Goal: Task Accomplishment & Management: Complete application form

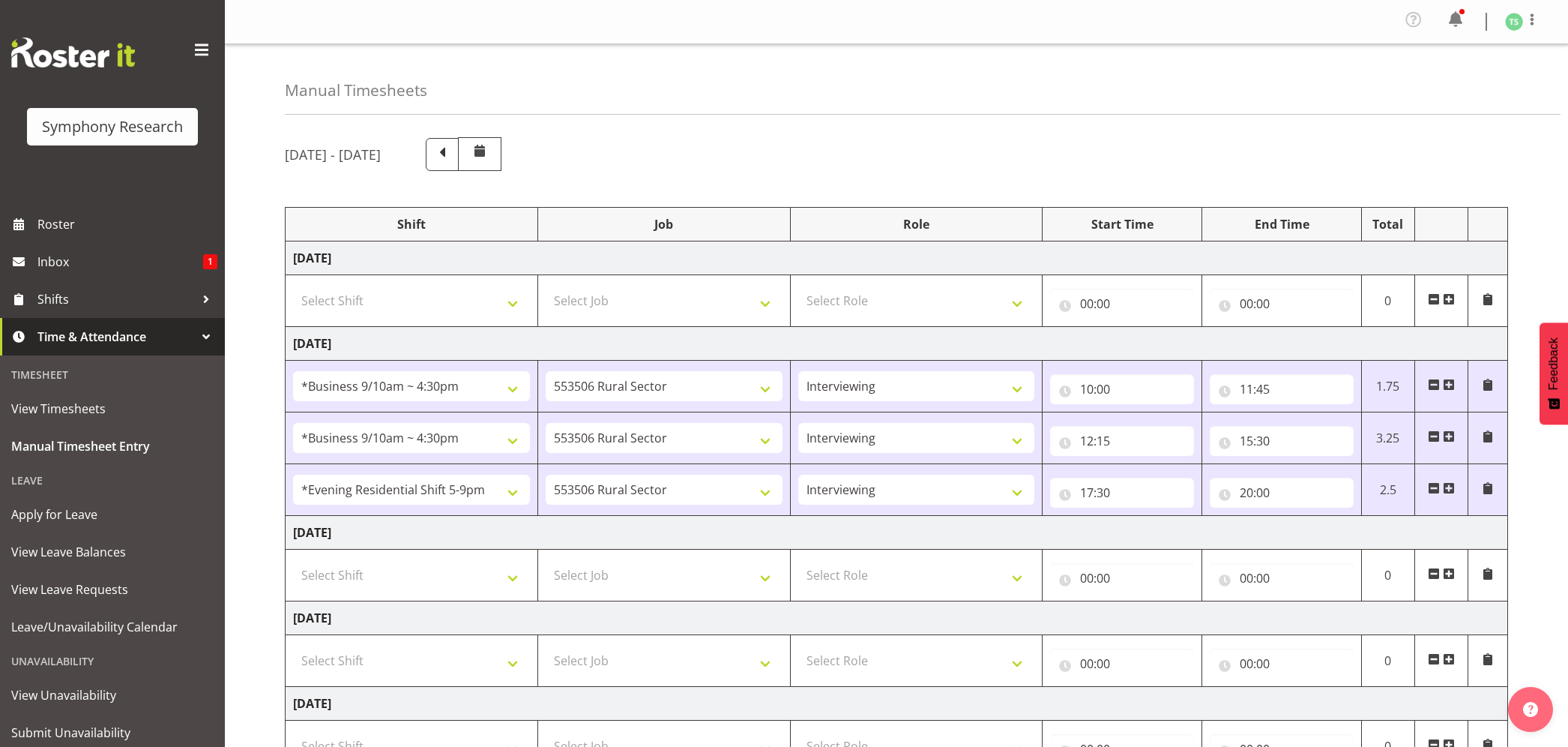
select select "26078"
select select "10587"
select select "47"
select select "26078"
select select "10587"
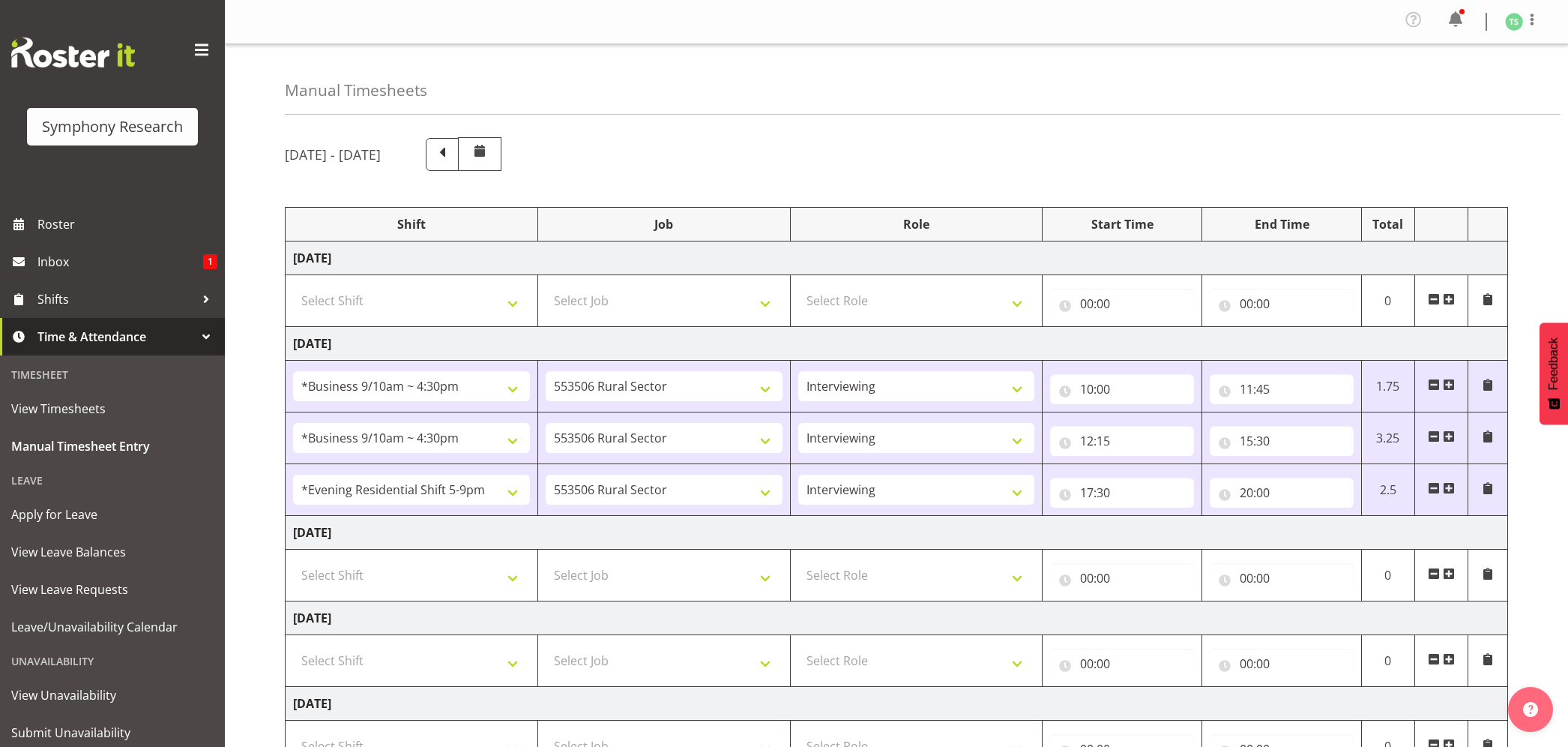
select select "47"
select select "48116"
select select "10587"
select select "47"
select select "20"
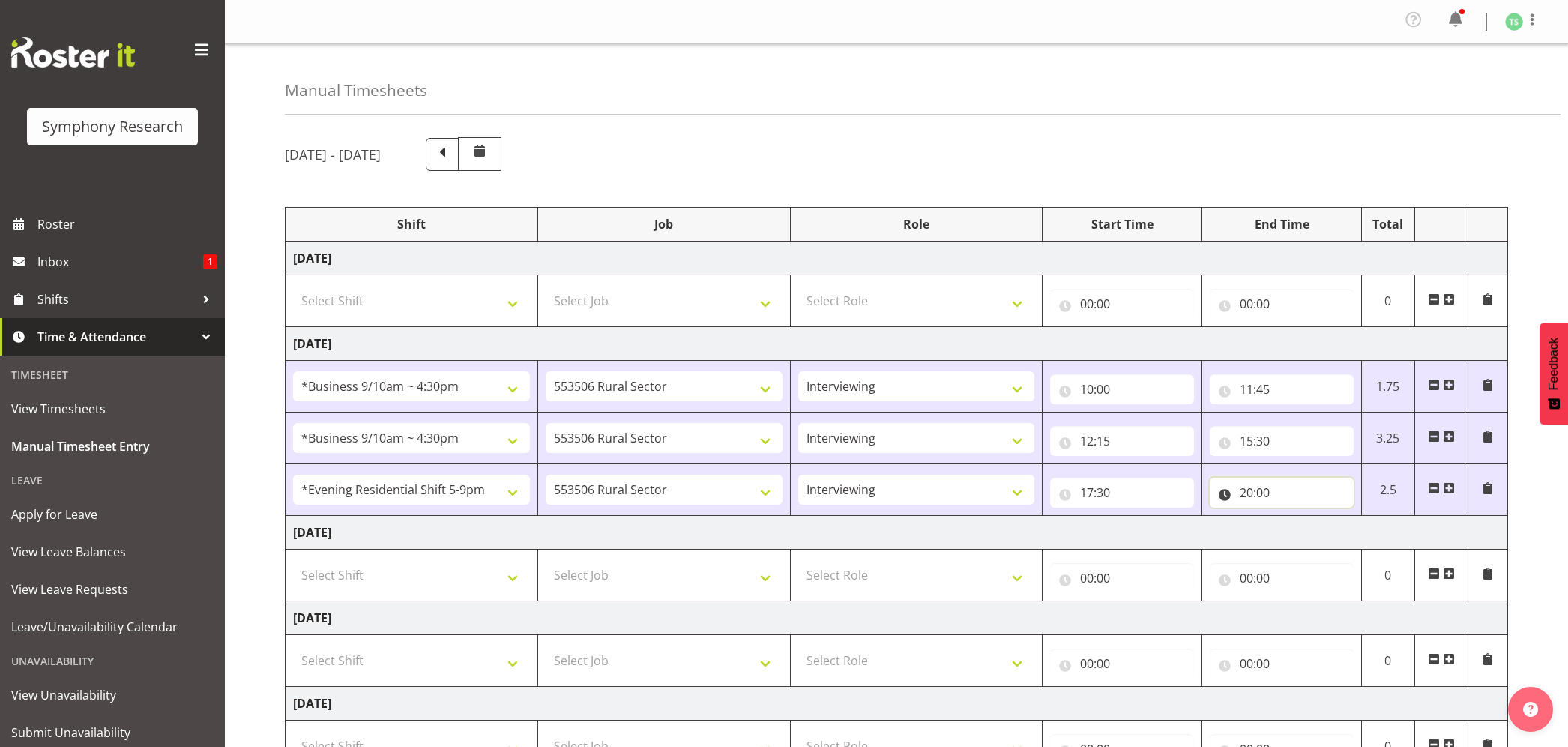
click at [1271, 477] on input "20:00" at bounding box center [1281, 492] width 144 height 30
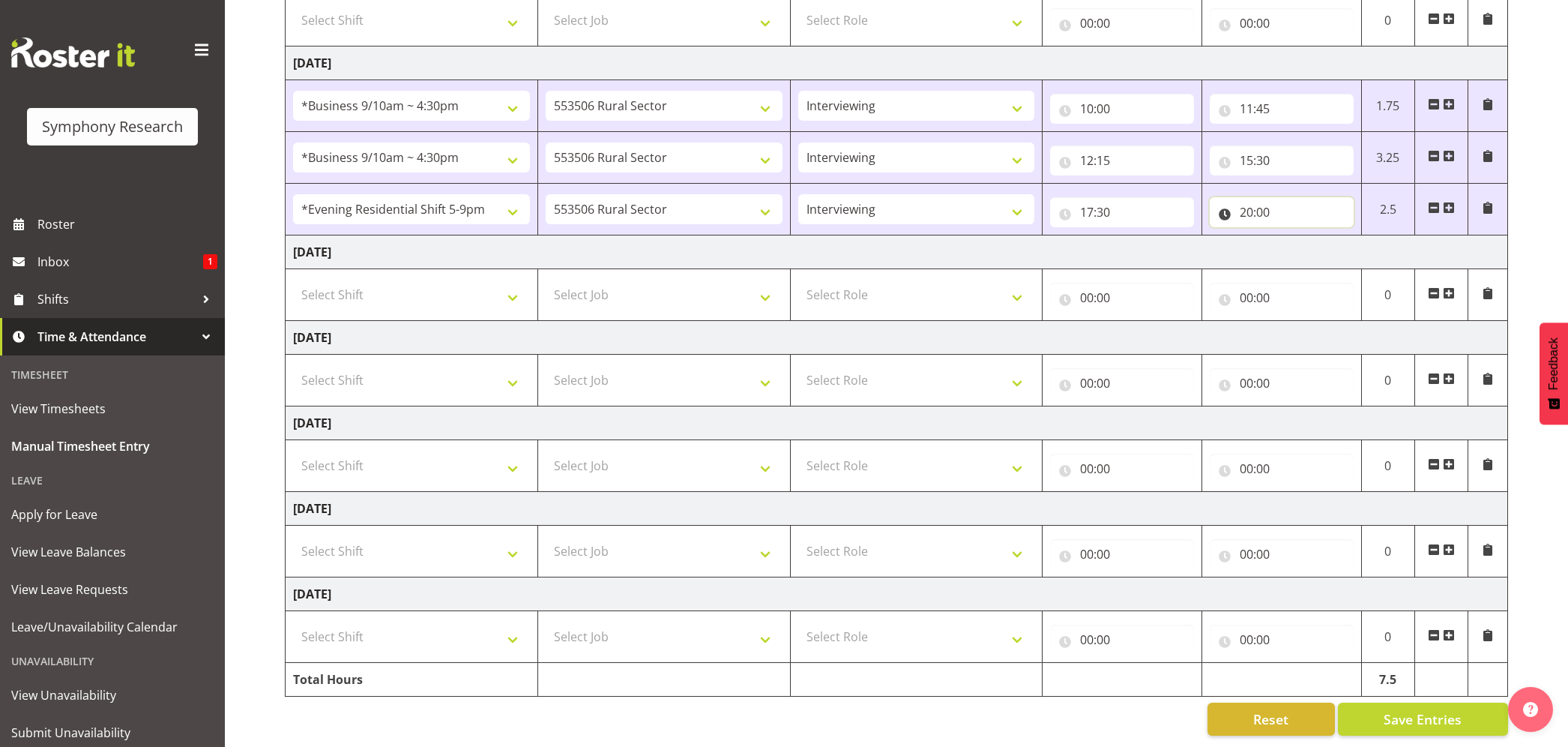
click at [1265, 198] on input "20:00" at bounding box center [1281, 212] width 144 height 30
click at [1268, 198] on input "20:00" at bounding box center [1281, 212] width 144 height 30
click at [1352, 236] on select "00 01 02 03 04 05 06 07 08 09 10 11 12 13 14 15 16 17 18 19 20 21 22 23 24 25 2…" at bounding box center [1350, 251] width 33 height 30
click at [1344, 236] on select "00 01 02 03 04 05 06 07 08 09 10 11 12 13 14 15 16 17 18 19 20 21 22 23 24 25 2…" at bounding box center [1350, 251] width 33 height 30
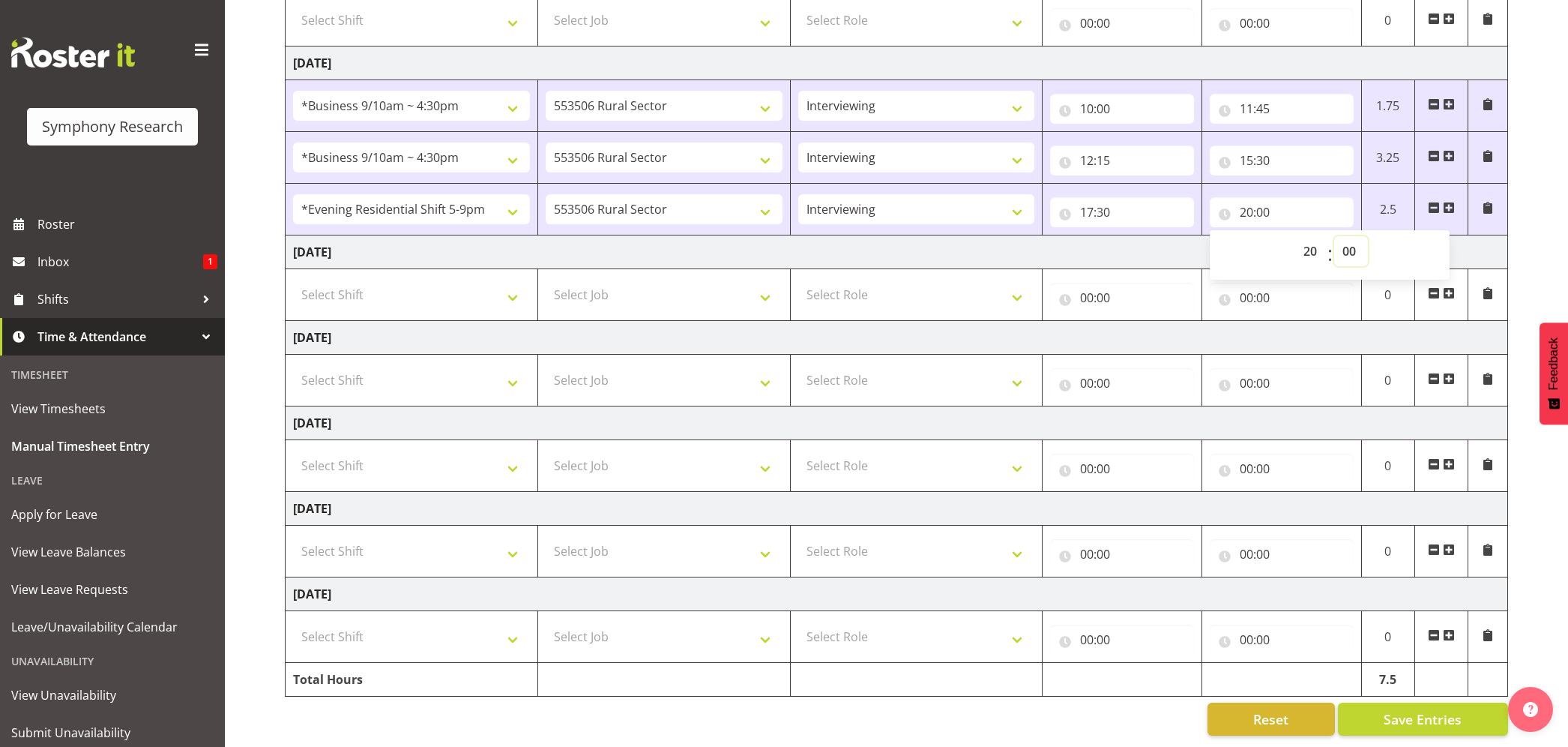
click at [1344, 236] on select "00 01 02 03 04 05 06 07 08 09 10 11 12 13 14 15 16 17 18 19 20 21 22 23 24 25 2…" at bounding box center [1350, 251] width 33 height 30
select select "14"
click at [1334, 236] on select "00 01 02 03 04 05 06 07 08 09 10 11 12 13 14 15 16 17 18 19 20 21 22 23 24 25 2…" at bounding box center [1350, 251] width 33 height 30
type input "20:14"
click at [1413, 703] on button "Save Entries" at bounding box center [1422, 719] width 170 height 33
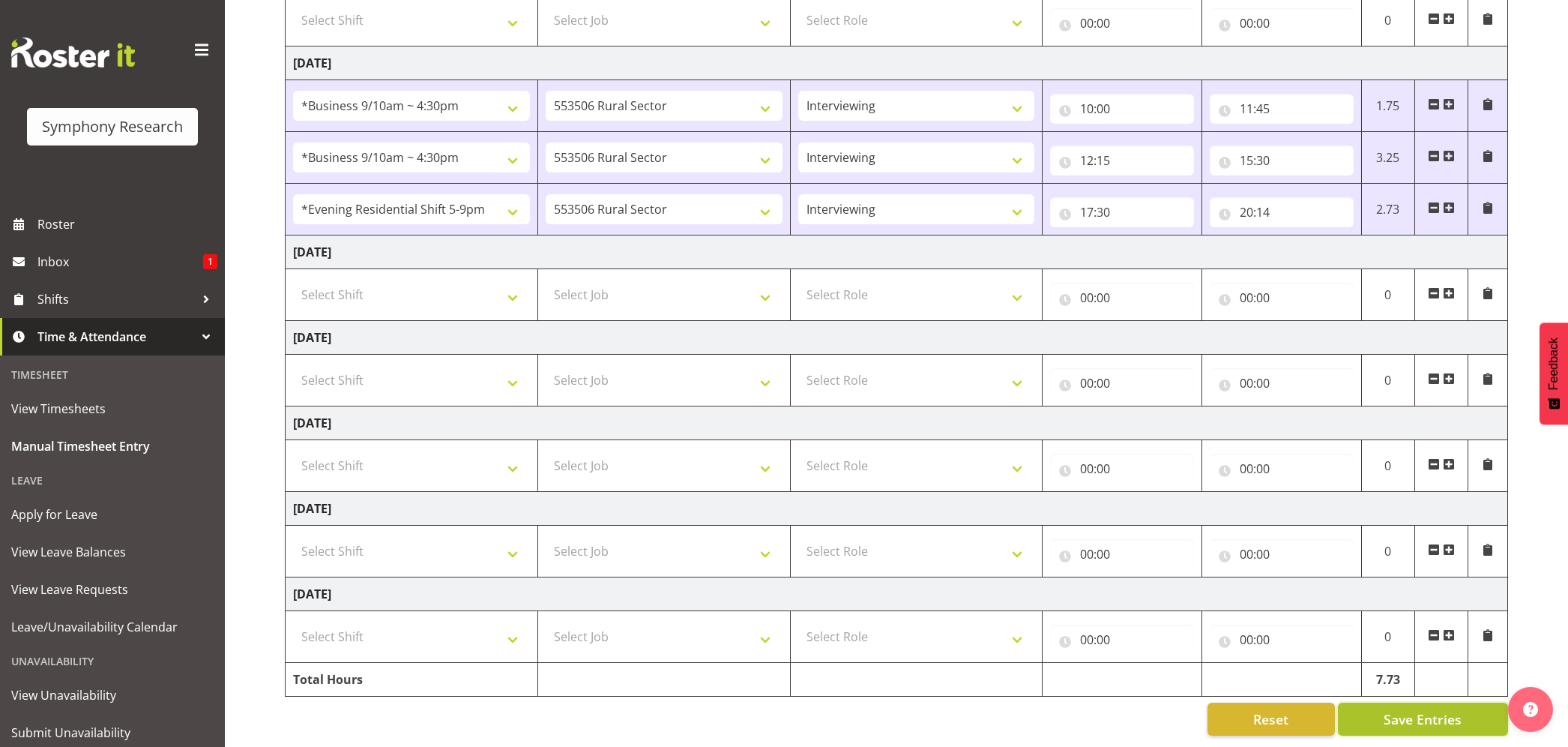
click at [1410, 709] on span "Save Entries" at bounding box center [1422, 719] width 78 height 20
click at [1397, 693] on div "Timesheet Entries Save" at bounding box center [1453, 698] width 144 height 18
click at [1448, 202] on span at bounding box center [1448, 208] width 12 height 12
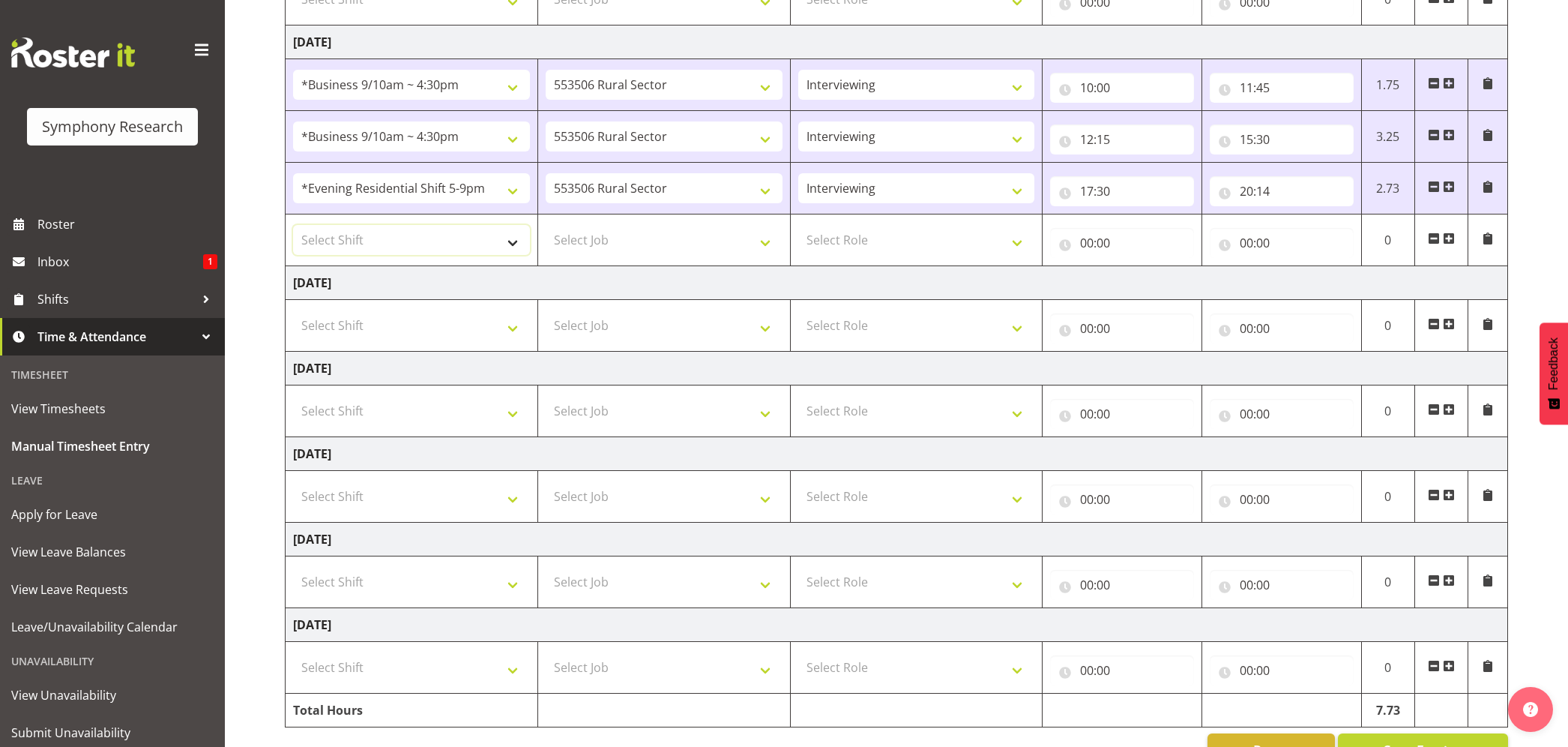
click at [509, 243] on select "Select Shift !!Weekend Residential (Roster IT Shift Label) *Business 9/10am ~ 4…" at bounding box center [411, 239] width 237 height 30
select select "56692"
click at [293, 228] on select "Select Shift !!Weekend Residential (Roster IT Shift Label) *Business 9/10am ~ 4…" at bounding box center [411, 239] width 237 height 30
click at [513, 247] on select "!!Weekend Residential (Roster IT Shift Label) *Business 9/10am ~ 4:30pm *Busine…" at bounding box center [411, 239] width 237 height 30
click at [293, 228] on select "!!Weekend Residential (Roster IT Shift Label) *Business 9/10am ~ 4:30pm *Busine…" at bounding box center [411, 239] width 237 height 30
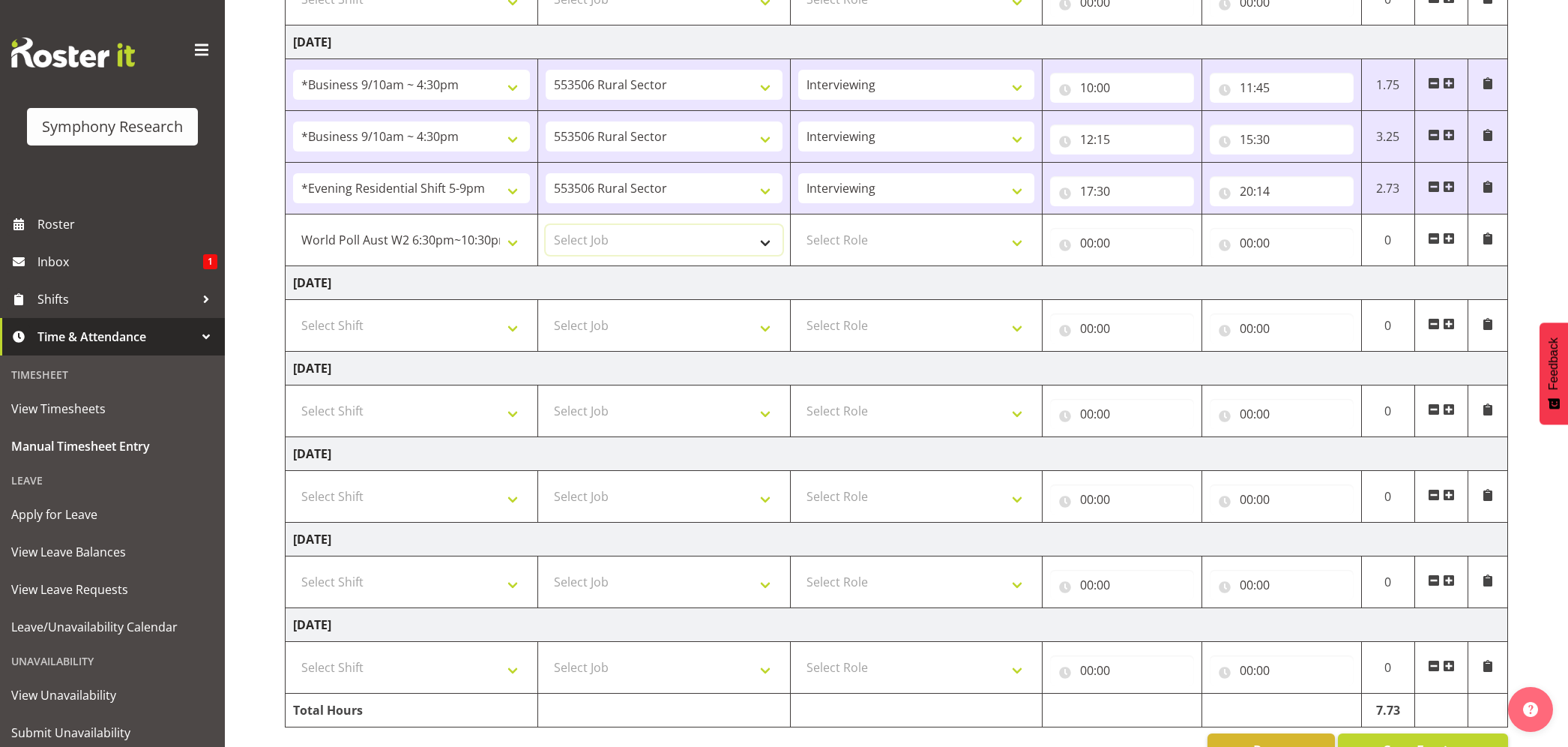
click at [756, 246] on select "Select Job 550060 IF Admin 553492 World Poll Aus Wave 2 Main 2025 553493 World …" at bounding box center [664, 239] width 237 height 30
select select "10499"
click at [546, 228] on select "Select Job 550060 IF Admin 553492 World Poll Aus Wave 2 Main 2025 553493 World …" at bounding box center [664, 239] width 237 height 30
click at [1016, 249] on select "Select Role Briefing Interviewing" at bounding box center [916, 239] width 237 height 30
select select "47"
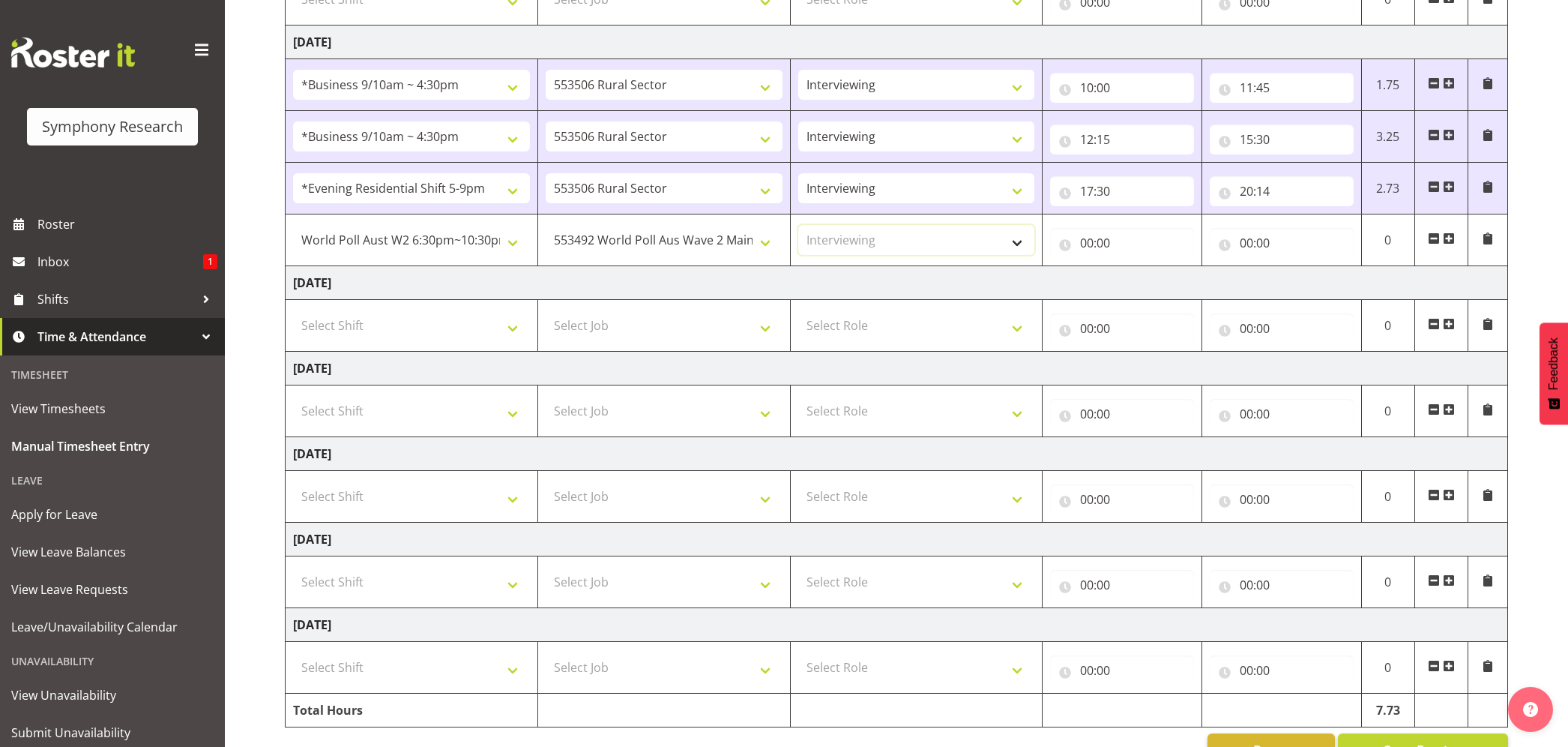
click at [798, 228] on select "Select Role Briefing Interviewing" at bounding box center [916, 239] width 237 height 30
click at [1115, 235] on input "00:00" at bounding box center [1122, 243] width 144 height 30
click at [1142, 288] on select "00 01 02 03 04 05 06 07 08 09 10 11 12 13 14 15 16 17 18 19 20 21 22 23" at bounding box center [1151, 281] width 33 height 30
select select "20"
click at [1135, 270] on select "00 01 02 03 04 05 06 07 08 09 10 11 12 13 14 15 16 17 18 19 20 21 22 23" at bounding box center [1151, 281] width 33 height 30
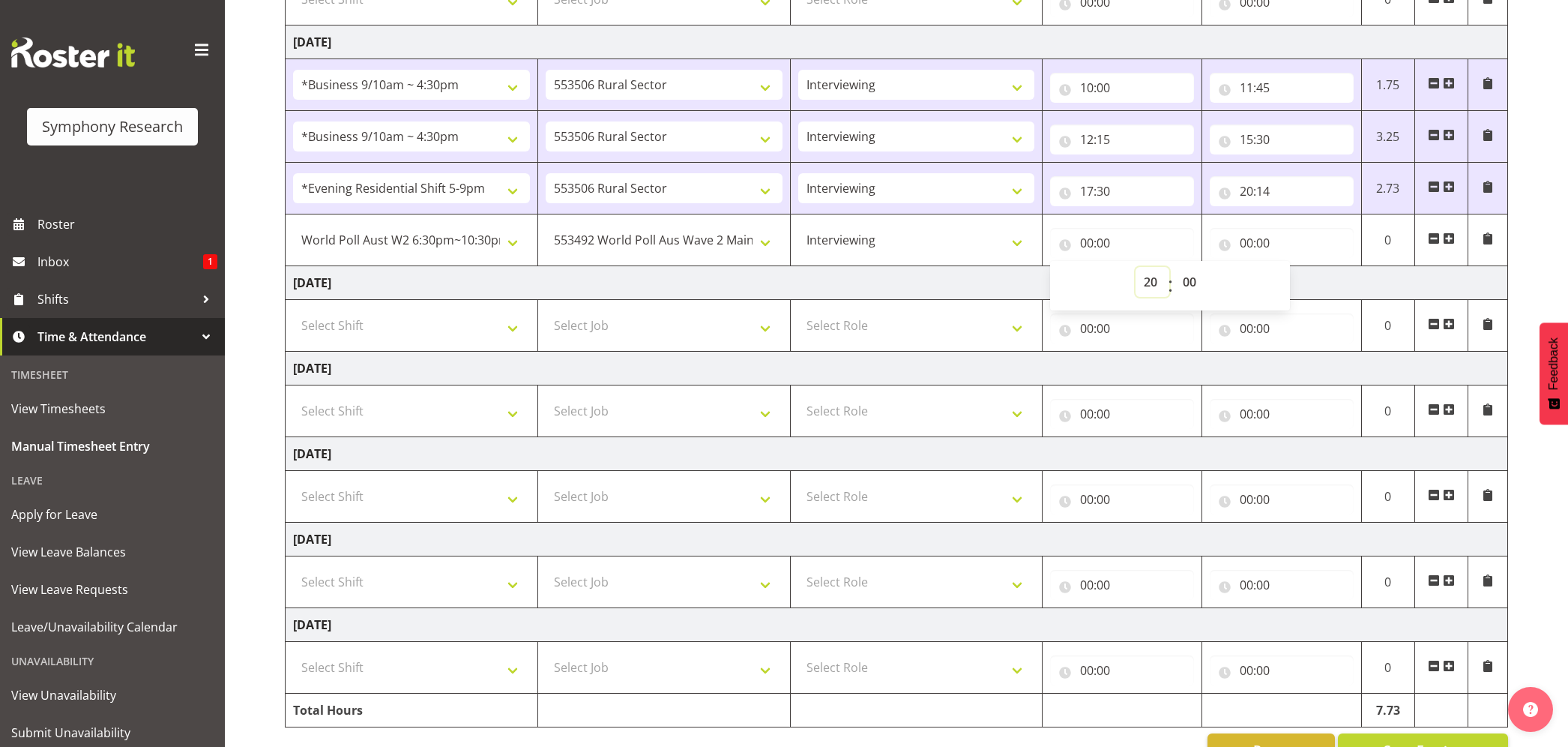
type input "20:00"
click at [1103, 242] on input "20:00" at bounding box center [1122, 243] width 144 height 30
click at [1186, 286] on select "00 01 02 03 04 05 06 07 08 09 10 11 12 13 14 15 16 17 18 19 20 21 22 23 24 25 2…" at bounding box center [1190, 281] width 33 height 30
select select "14"
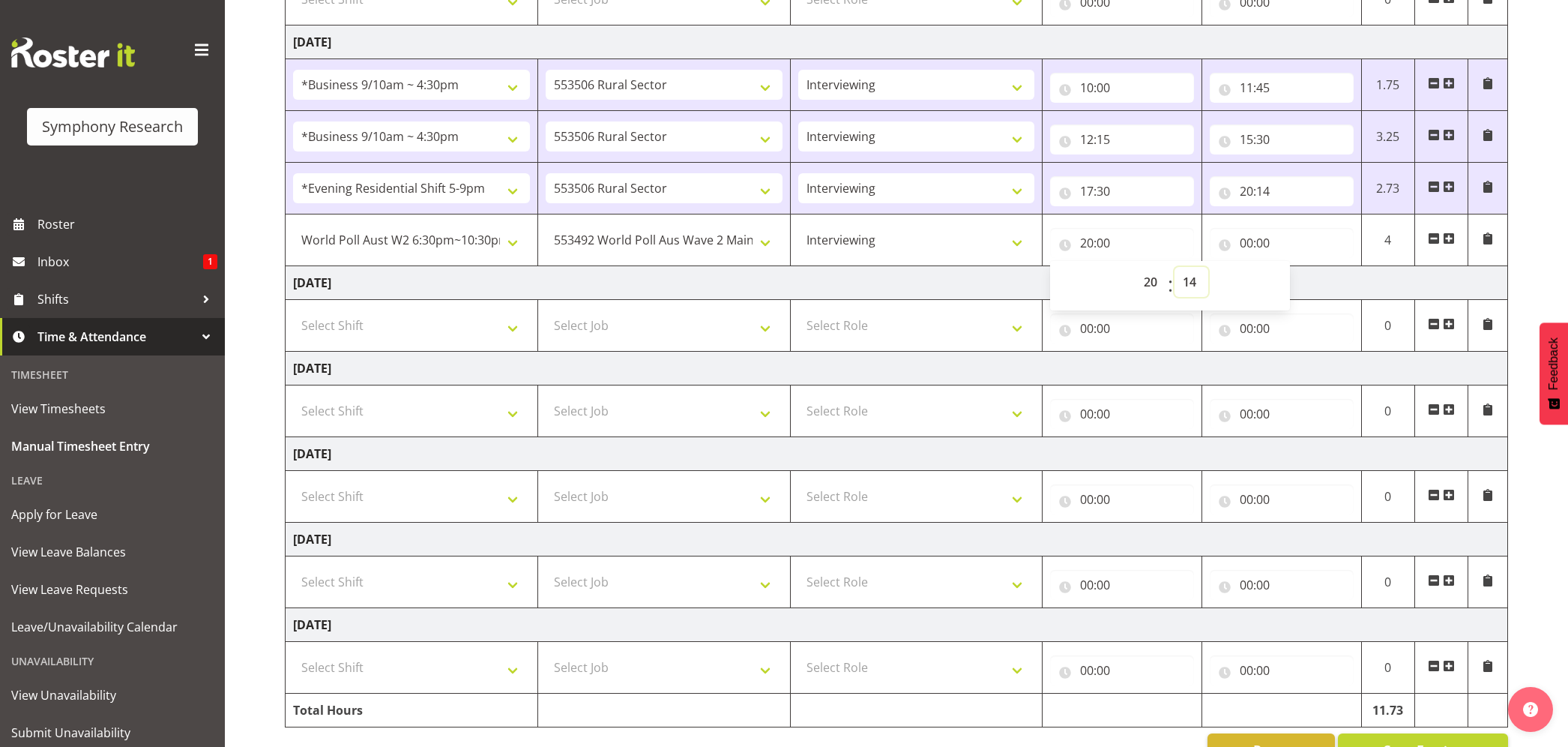
click at [1174, 270] on select "00 01 02 03 04 05 06 07 08 09 10 11 12 13 14 15 16 17 18 19 20 21 22 23 24 25 2…" at bounding box center [1190, 281] width 33 height 30
type input "20:14"
click at [1253, 235] on input "00:00" at bounding box center [1281, 243] width 144 height 30
click at [1311, 286] on select "00 01 02 03 04 05 06 07 08 09 10 11 12 13 14 15 16 17 18 19 20 21 22 23" at bounding box center [1311, 281] width 33 height 30
select select "22"
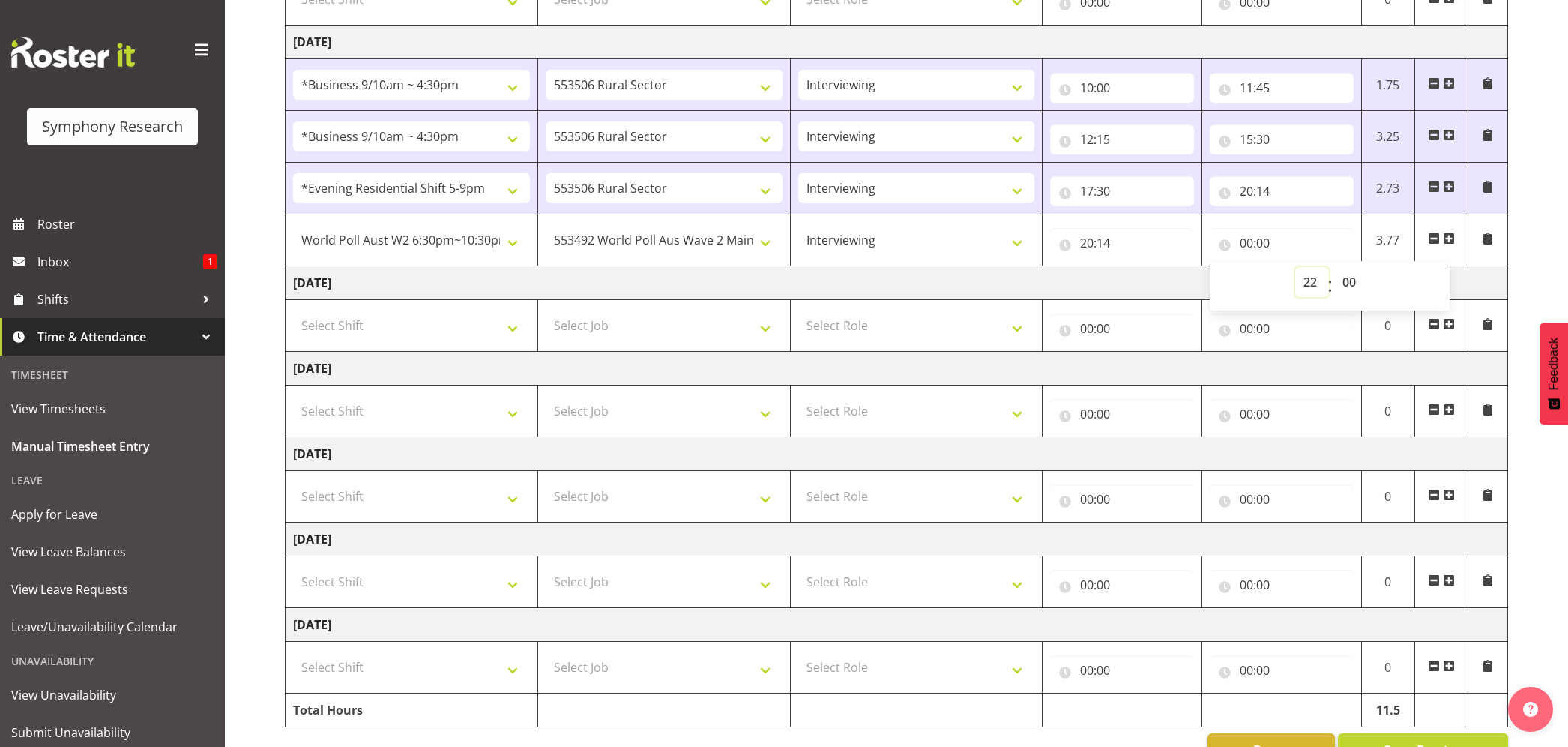
click at [1295, 270] on select "00 01 02 03 04 05 06 07 08 09 10 11 12 13 14 15 16 17 18 19 20 21 22 23" at bounding box center [1311, 281] width 33 height 30
type input "22:00"
click at [1257, 242] on input "22:00" at bounding box center [1281, 243] width 144 height 30
click at [1256, 242] on input "22:00" at bounding box center [1281, 243] width 144 height 30
click at [1342, 277] on select "00 01 02 03 04 05 06 07 08 09 10 11 12 13 14 15 16 17 18 19 20 21 22 23 24 25 2…" at bounding box center [1350, 281] width 33 height 30
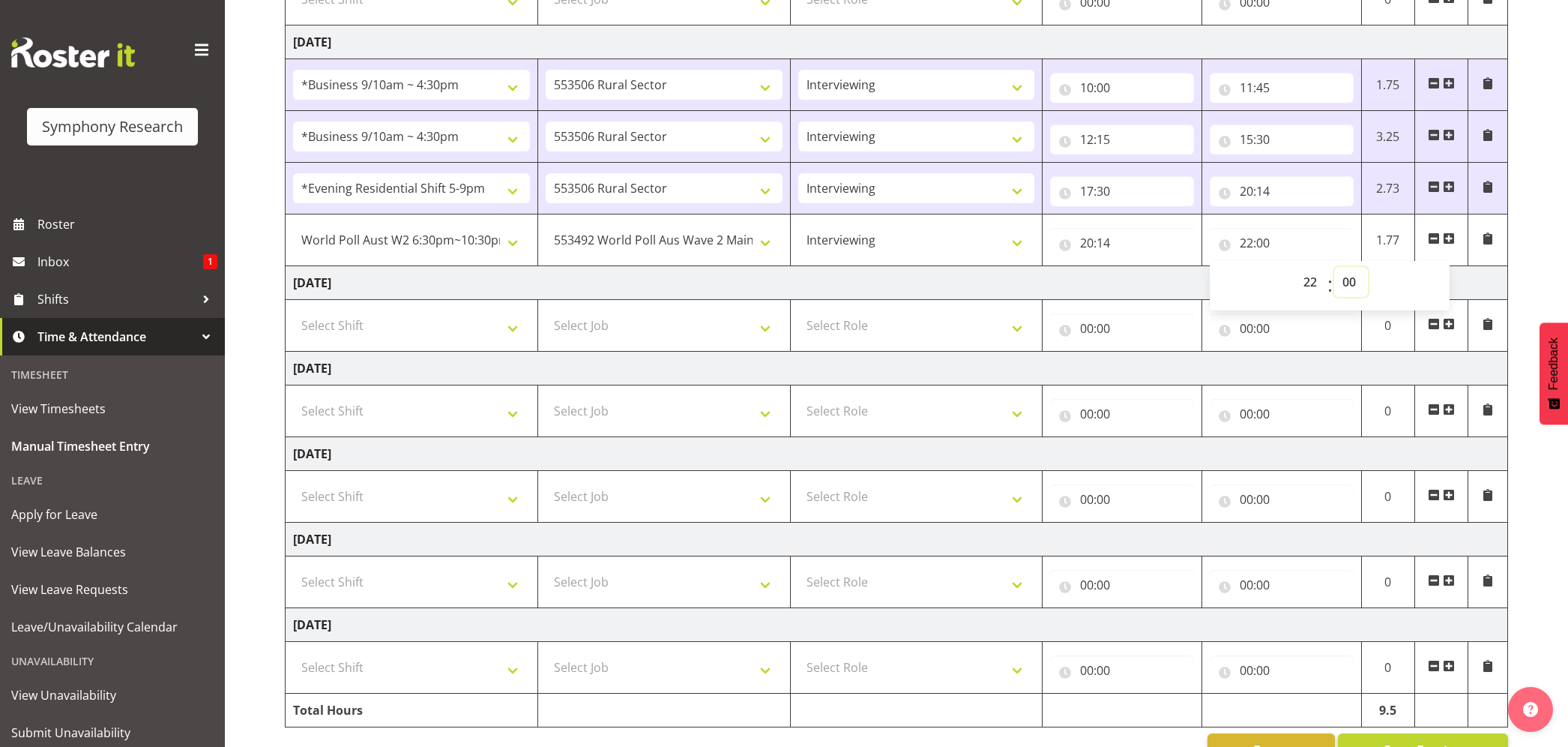
select select "30"
click at [1334, 270] on select "00 01 02 03 04 05 06 07 08 09 10 11 12 13 14 15 16 17 18 19 20 21 22 23 24 25 2…" at bounding box center [1350, 281] width 33 height 30
type input "22:30"
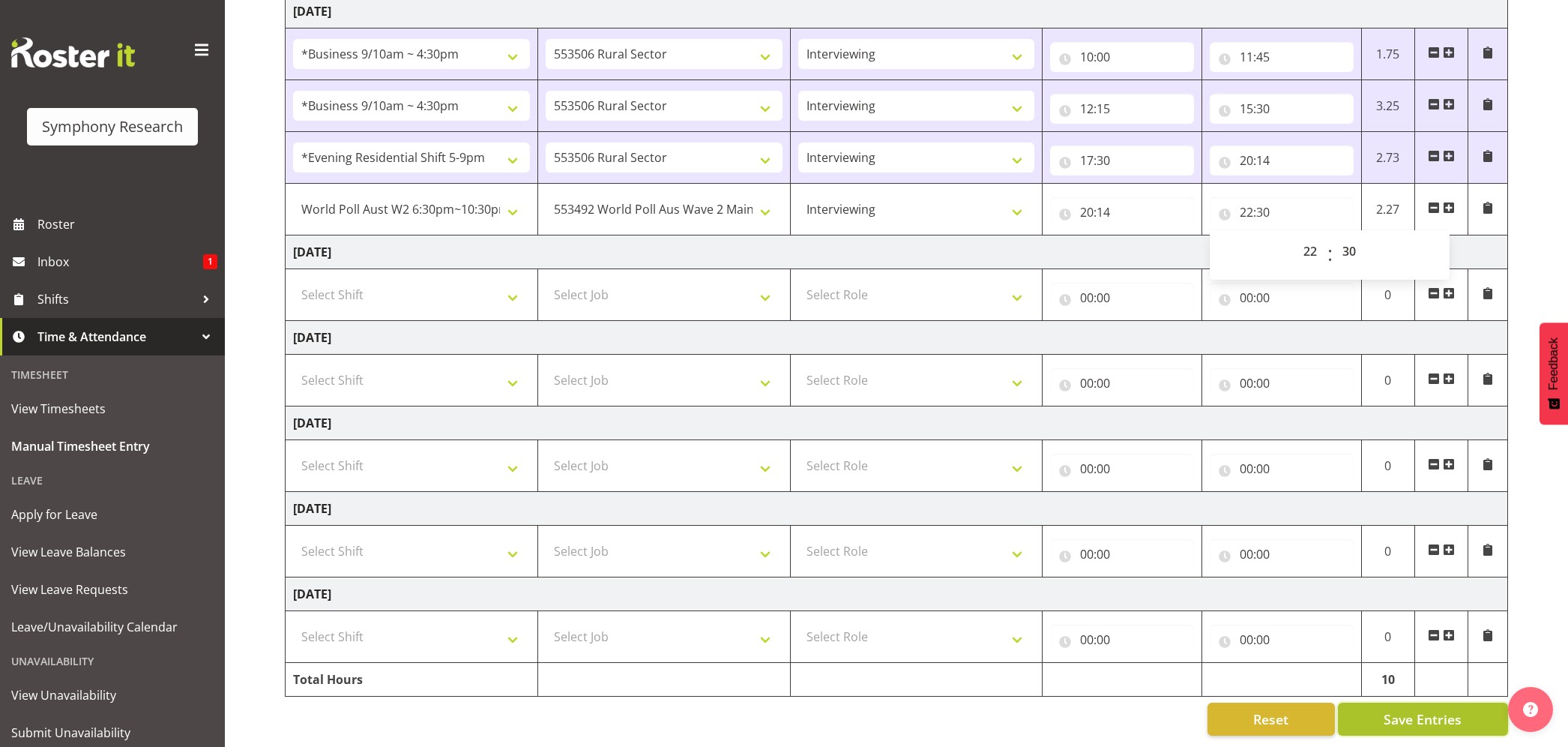
click at [1382, 703] on button "Save Entries" at bounding box center [1422, 719] width 170 height 33
click at [1400, 703] on button "Save Entries" at bounding box center [1422, 719] width 170 height 33
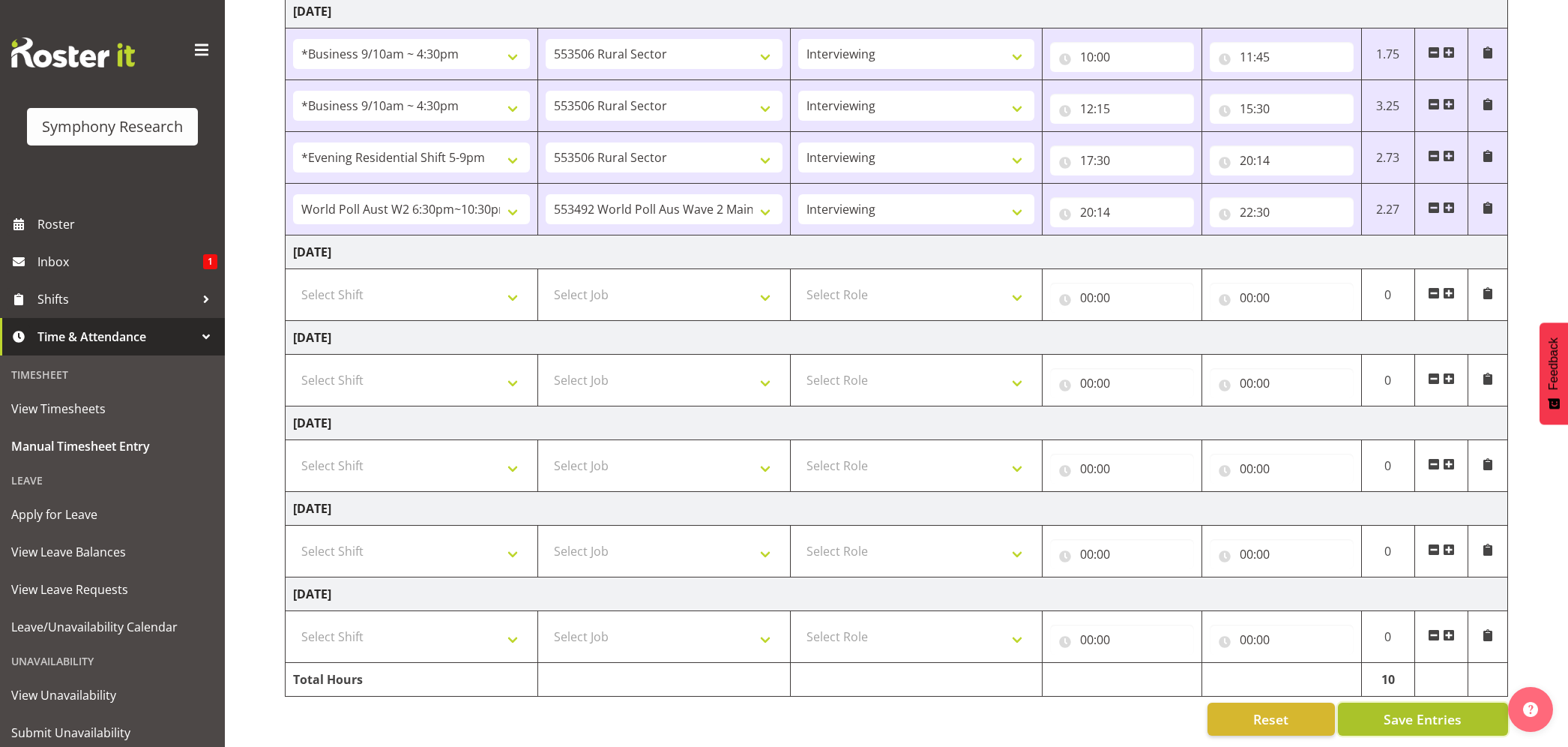
click at [1413, 709] on span "Save Entries" at bounding box center [1422, 719] width 78 height 20
click at [1435, 697] on div "Timesheet Entries Save" at bounding box center [1453, 698] width 144 height 18
click at [1563, 207] on div "[DATE] - [DATE] Shift Job Role Start Time End Time Total [DATE] Select Shift !!…" at bounding box center [926, 270] width 1283 height 953
click at [1250, 198] on input "22:30" at bounding box center [1281, 212] width 144 height 30
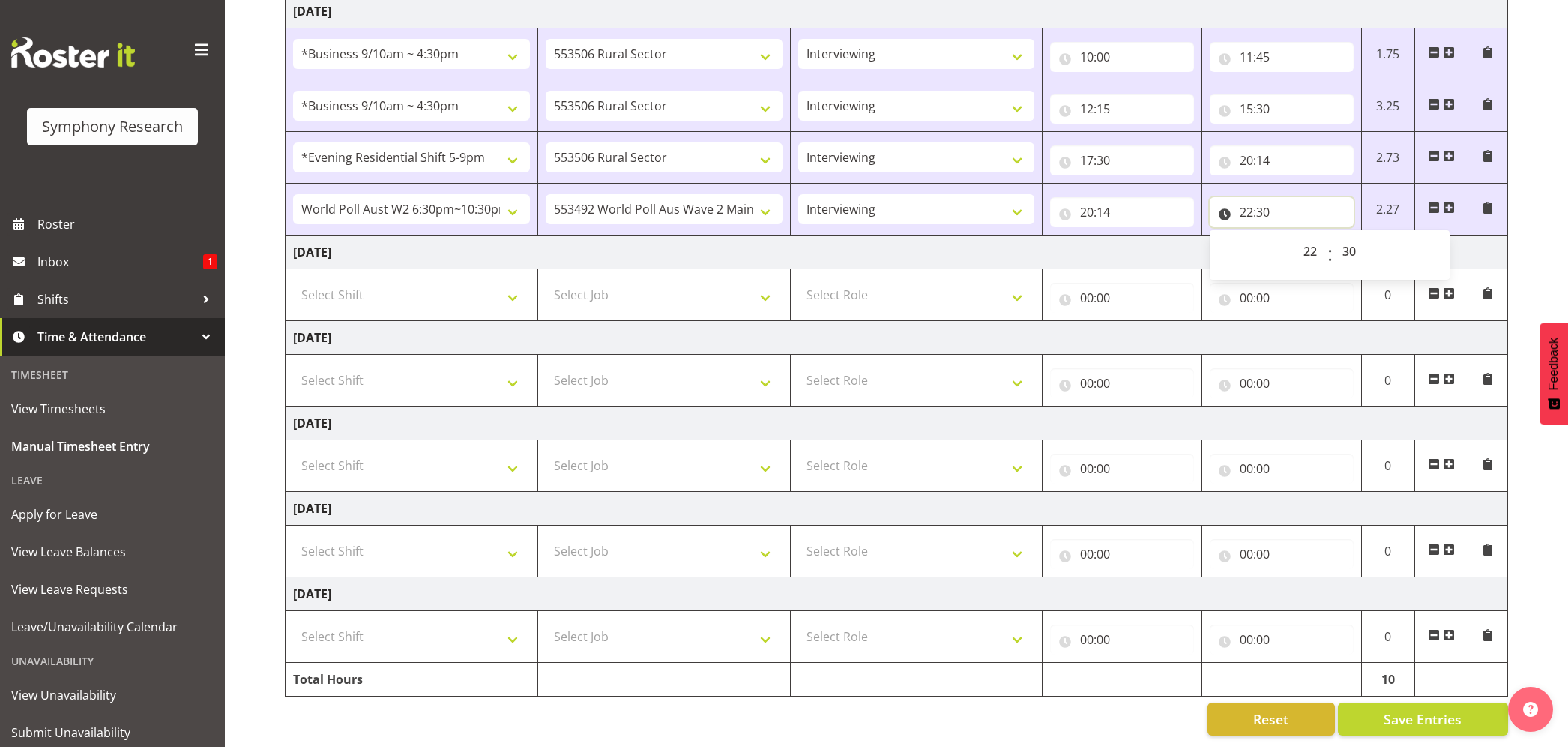
click at [1249, 198] on input "22:30" at bounding box center [1281, 212] width 144 height 30
click at [1308, 236] on select "00 01 02 03 04 05 06 07 08 09 10 11 12 13 14 15 16 17 18 19 20 21 22 23" at bounding box center [1311, 251] width 33 height 30
select select "20"
click at [1295, 236] on select "00 01 02 03 04 05 06 07 08 09 10 11 12 13 14 15 16 17 18 19 20 21 22 23" at bounding box center [1311, 251] width 33 height 30
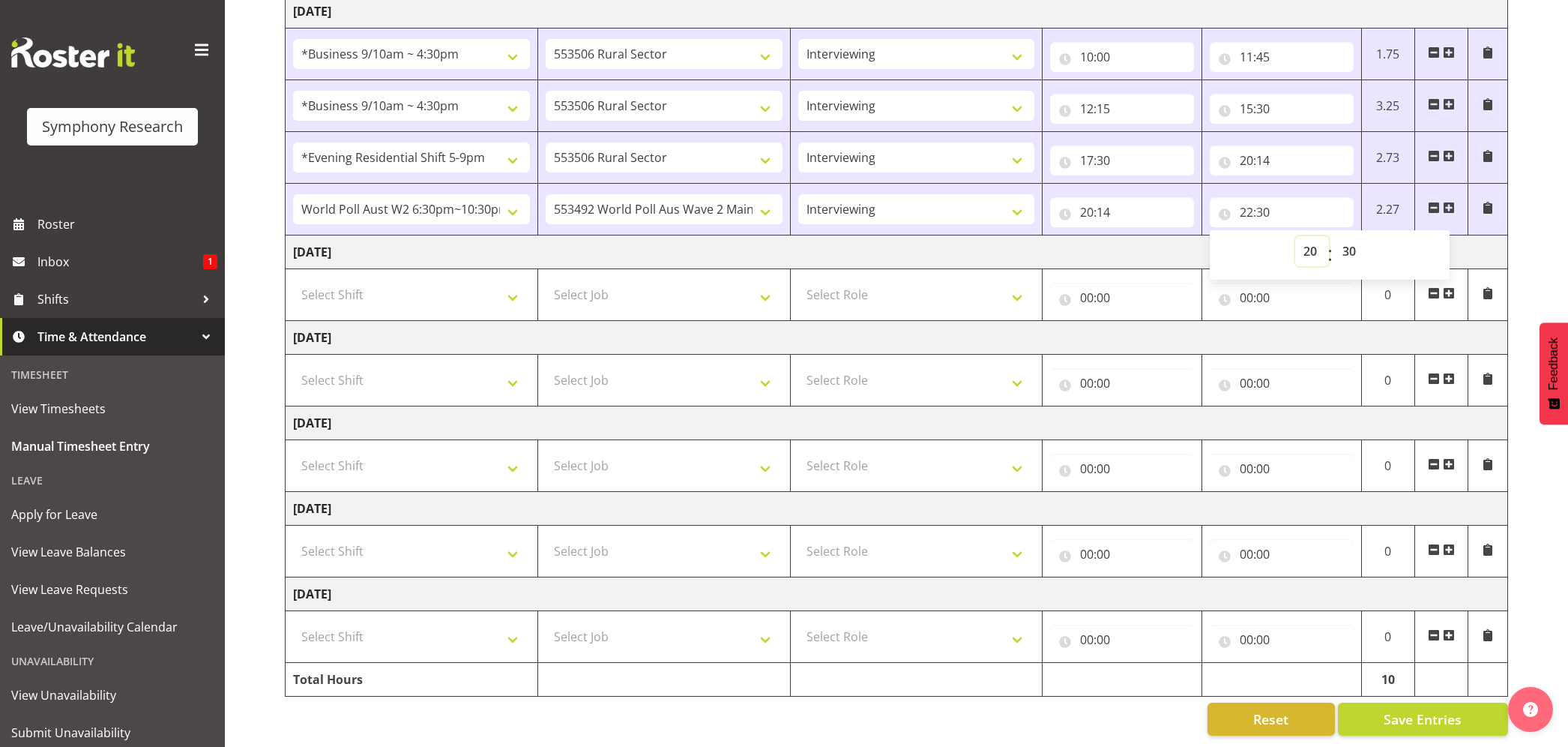
type input "20:30"
click at [1449, 202] on span at bounding box center [1448, 208] width 12 height 12
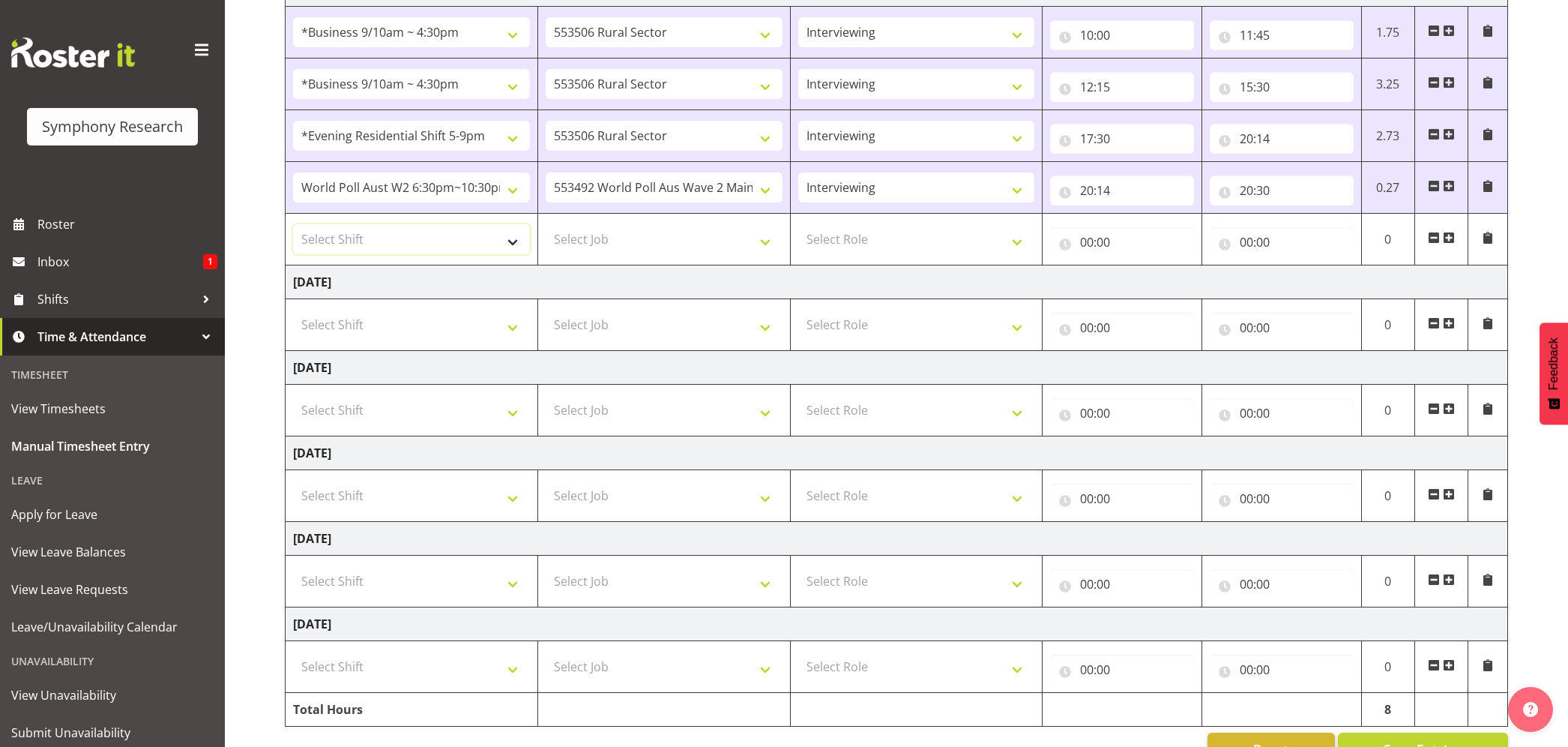
click at [502, 243] on select "Select Shift !!Weekend Residential (Roster IT Shift Label) *Business 9/10am ~ 4…" at bounding box center [411, 238] width 237 height 30
select select "56692"
click at [293, 228] on select "Select Shift !!Weekend Residential (Roster IT Shift Label) *Business 9/10am ~ 4…" at bounding box center [411, 238] width 237 height 30
click at [756, 250] on select "Select Job 550060 IF Admin 553492 World Poll Aus Wave 2 Main 2025 553493 World …" at bounding box center [664, 238] width 237 height 30
select select "10499"
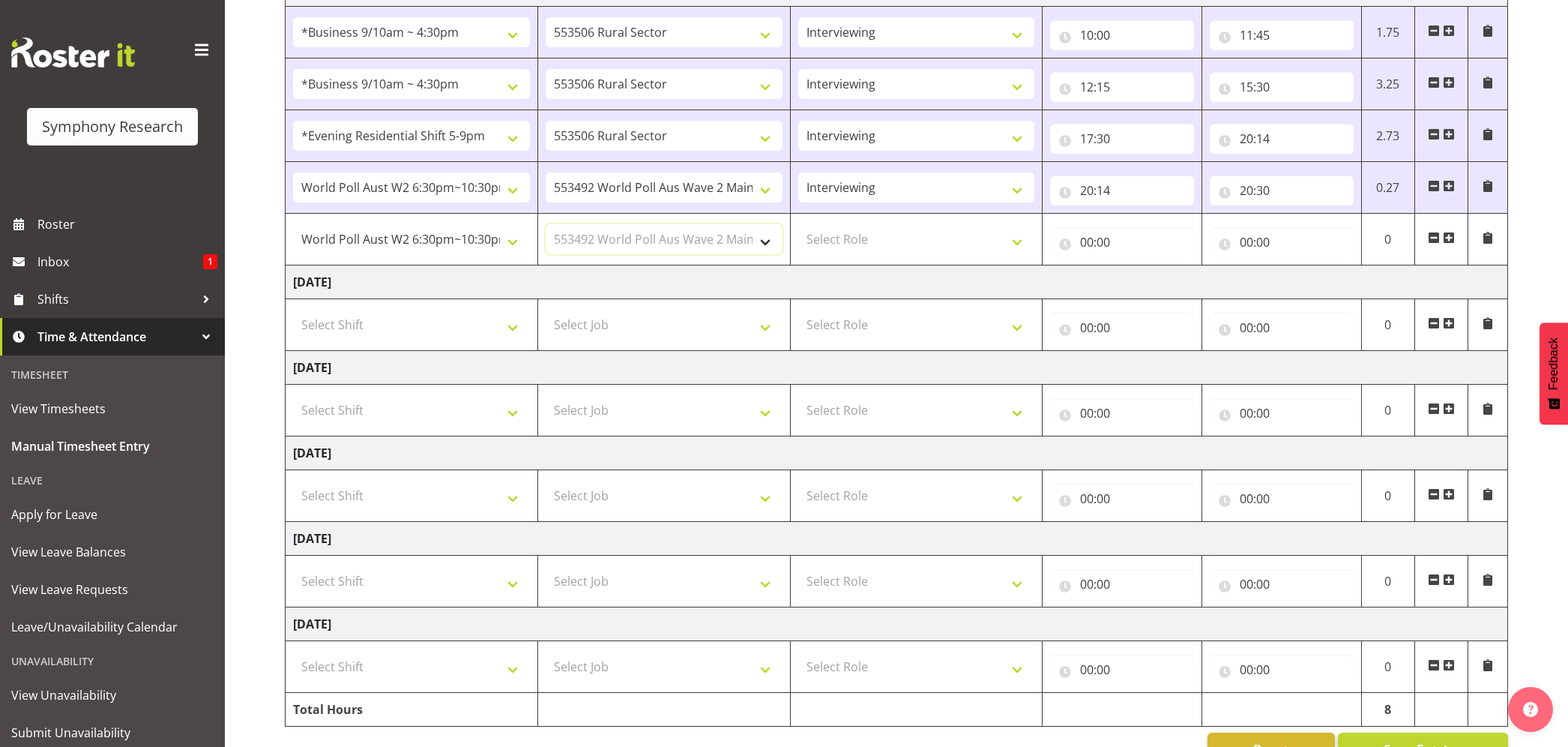
click at [546, 228] on select "Select Job 550060 IF Admin 553492 World Poll Aus Wave 2 Main 2025 553493 World …" at bounding box center [664, 238] width 237 height 30
click at [1016, 246] on select "Select Role Briefing Interviewing" at bounding box center [916, 238] width 237 height 30
select select "47"
click at [798, 228] on select "Select Role Briefing Interviewing" at bounding box center [916, 238] width 237 height 30
click at [516, 247] on select "!!Weekend Residential (Roster IT Shift Label) *Business 9/10am ~ 4:30pm *Busine…" at bounding box center [411, 238] width 237 height 30
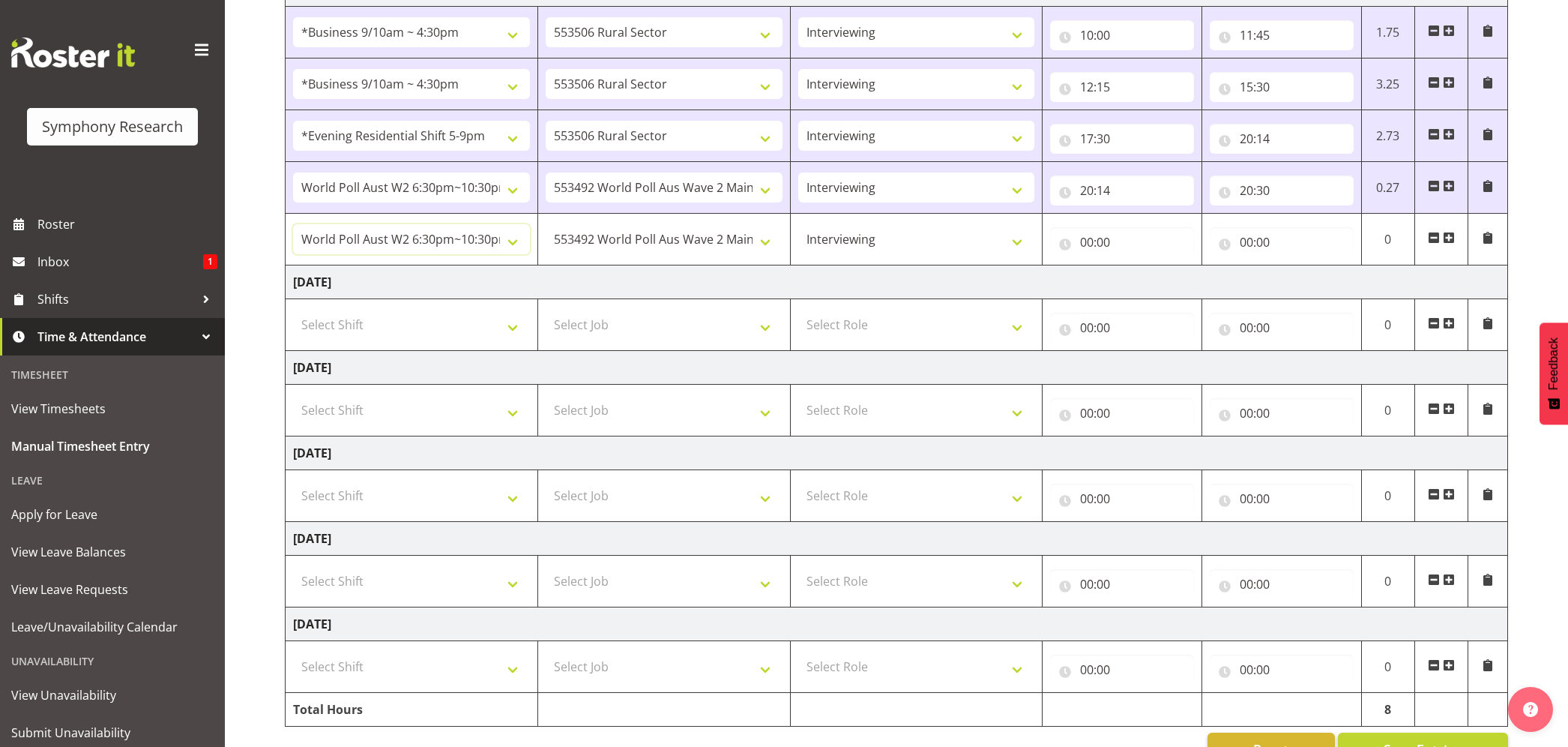
click at [293, 228] on select "!!Weekend Residential (Roster IT Shift Label) *Business 9/10am ~ 4:30pm *Busine…" at bounding box center [411, 238] width 237 height 30
click at [1103, 241] on input "00:00" at bounding box center [1122, 242] width 144 height 30
click at [1146, 286] on select "00 01 02 03 04 05 06 07 08 09 10 11 12 13 14 15 16 17 18 19 20 21 22 23" at bounding box center [1151, 281] width 33 height 30
select select "21"
click at [1135, 270] on select "00 01 02 03 04 05 06 07 08 09 10 11 12 13 14 15 16 17 18 19 20 21 22 23" at bounding box center [1151, 281] width 33 height 30
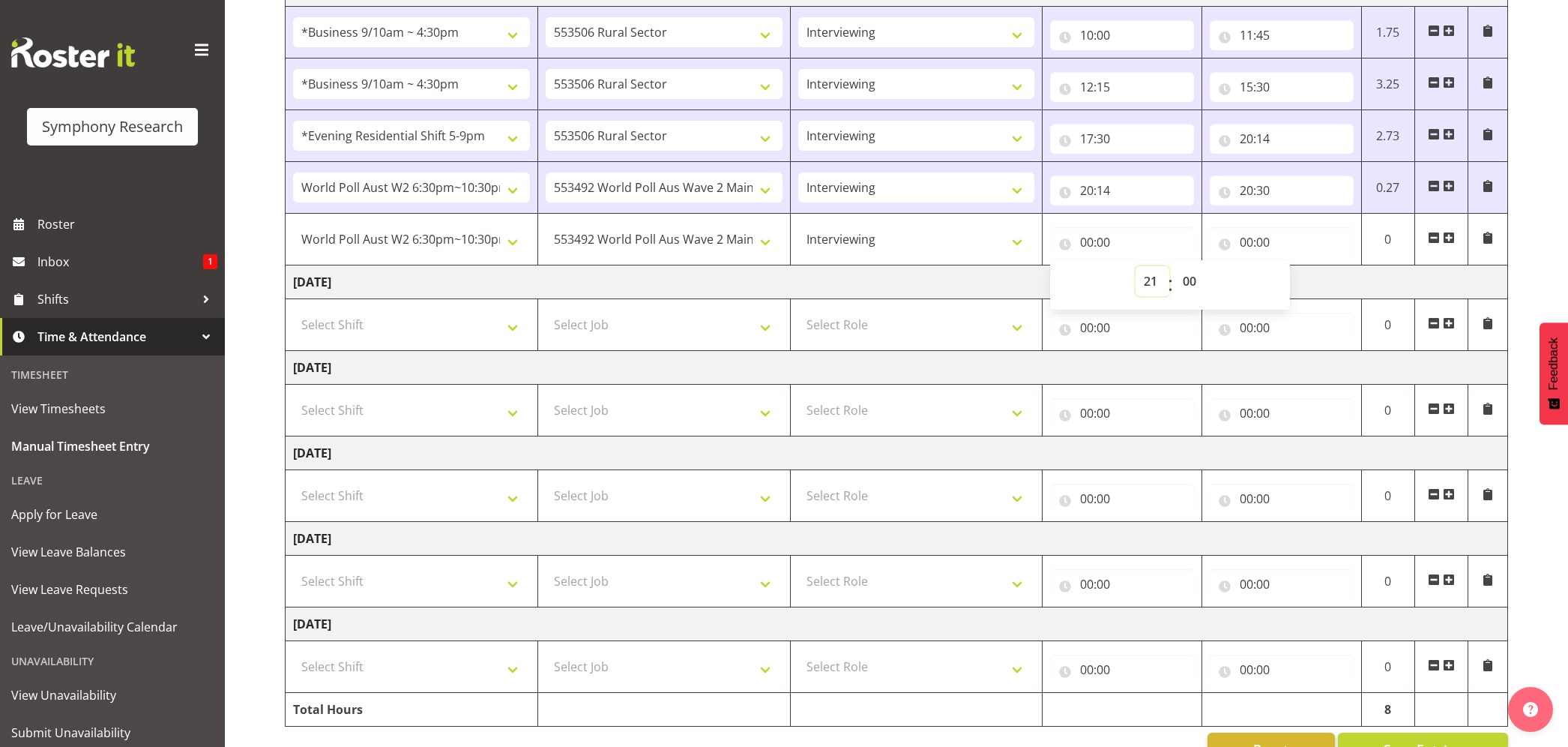
type input "21:00"
click at [1250, 244] on input "00:00" at bounding box center [1281, 242] width 144 height 30
click at [1313, 283] on select "00 01 02 03 04 05 06 07 08 09 10 11 12 13 14 15 16 17 18 19 20 21 22 23" at bounding box center [1311, 281] width 33 height 30
select select "22"
click at [1295, 270] on select "00 01 02 03 04 05 06 07 08 09 10 11 12 13 14 15 16 17 18 19 20 21 22 23" at bounding box center [1311, 281] width 33 height 30
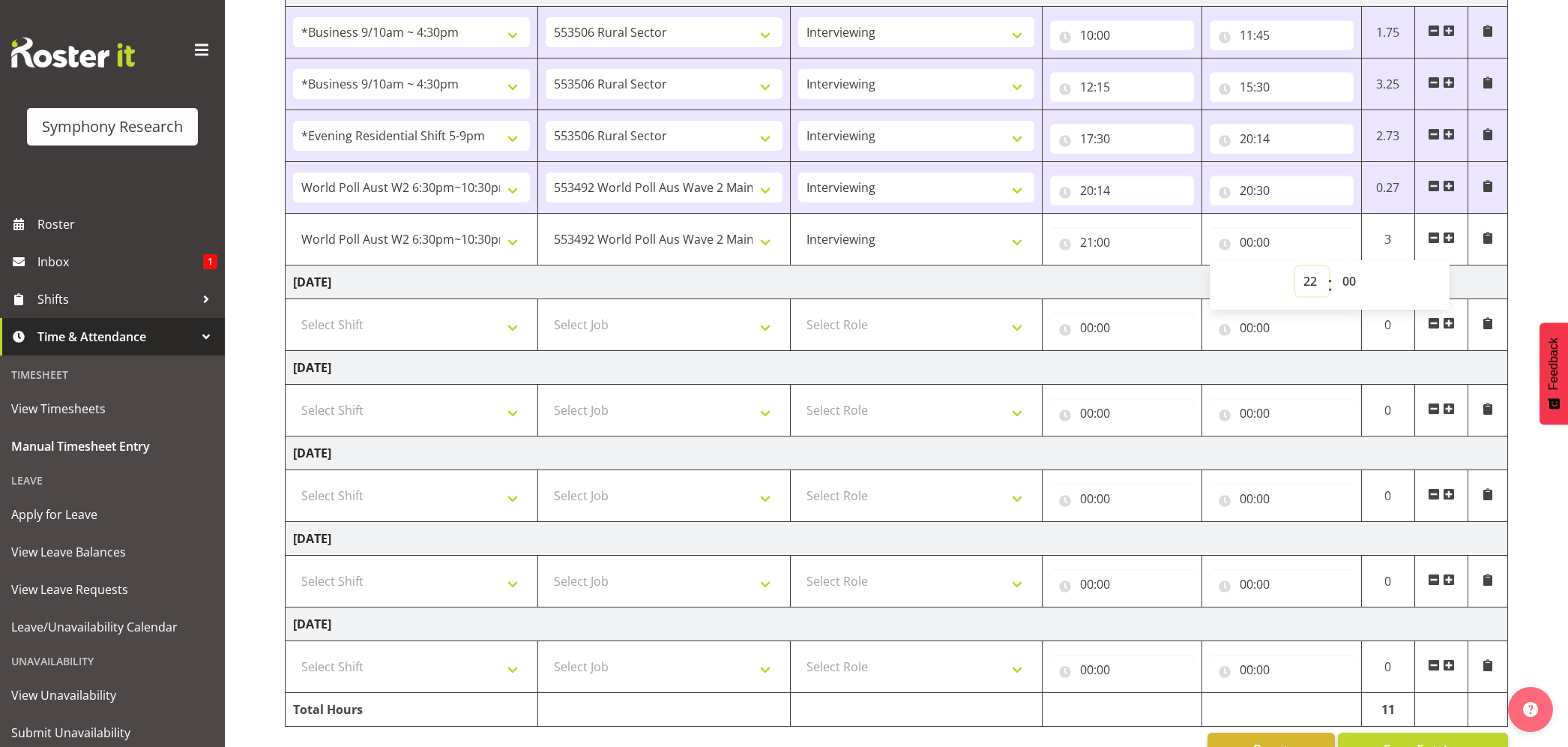
type input "22:00"
click at [1265, 246] on input "22:00" at bounding box center [1281, 242] width 144 height 30
click at [1353, 289] on select "00 01 02 03 04 05 06 07 08 09 10 11 12 13 14 15 16 17 18 19 20 21 22 23 24 25 2…" at bounding box center [1350, 281] width 33 height 30
select select "30"
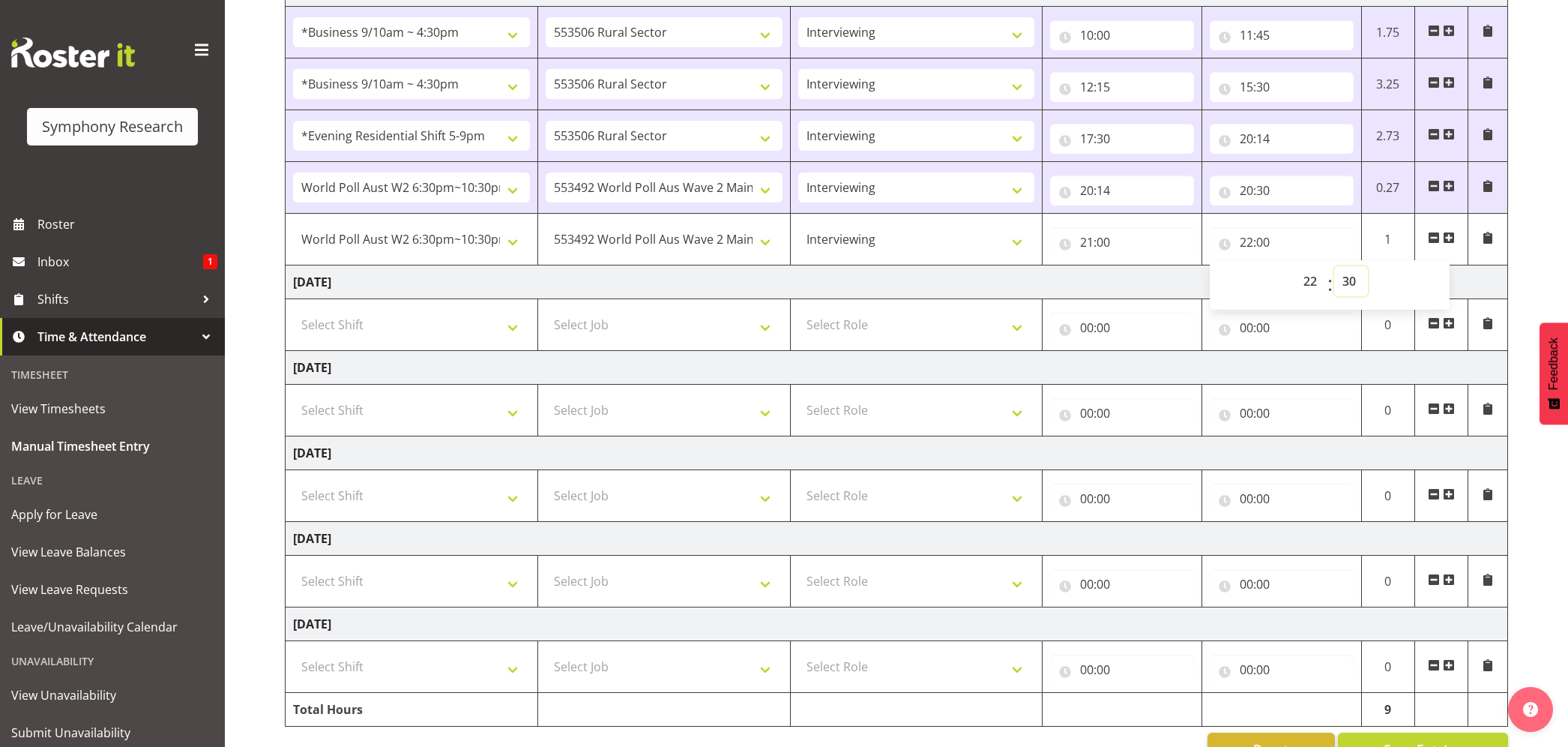
click at [1334, 270] on select "00 01 02 03 04 05 06 07 08 09 10 11 12 13 14 15 16 17 18 19 20 21 22 23 24 25 2…" at bounding box center [1350, 281] width 33 height 30
type input "22:30"
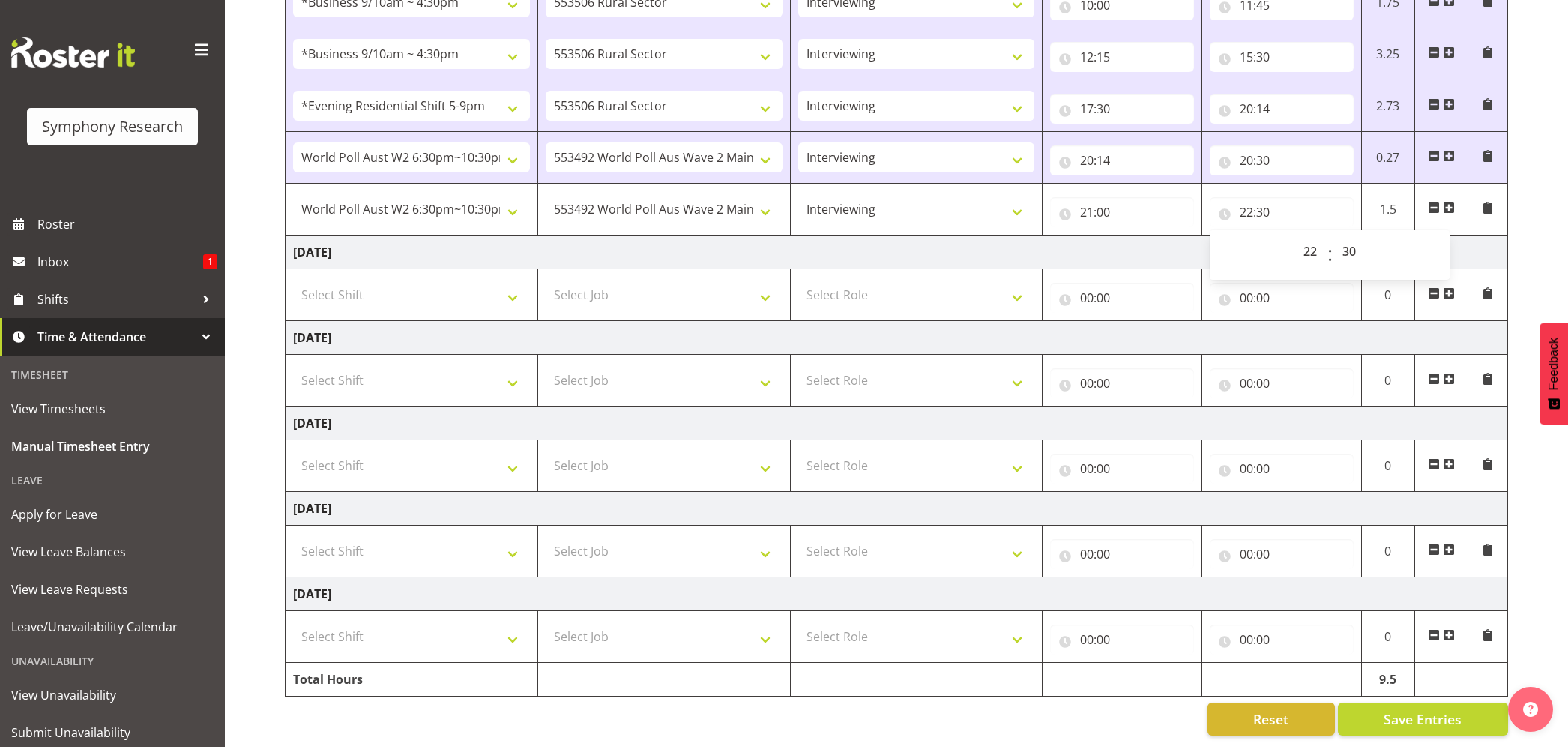
click at [1390, 687] on div "[DATE] - [DATE] Shift Job Role Start Time End Time Total [DATE] Select Shift !!…" at bounding box center [926, 244] width 1283 height 1005
click at [1389, 709] on span "Save Entries" at bounding box center [1422, 719] width 78 height 20
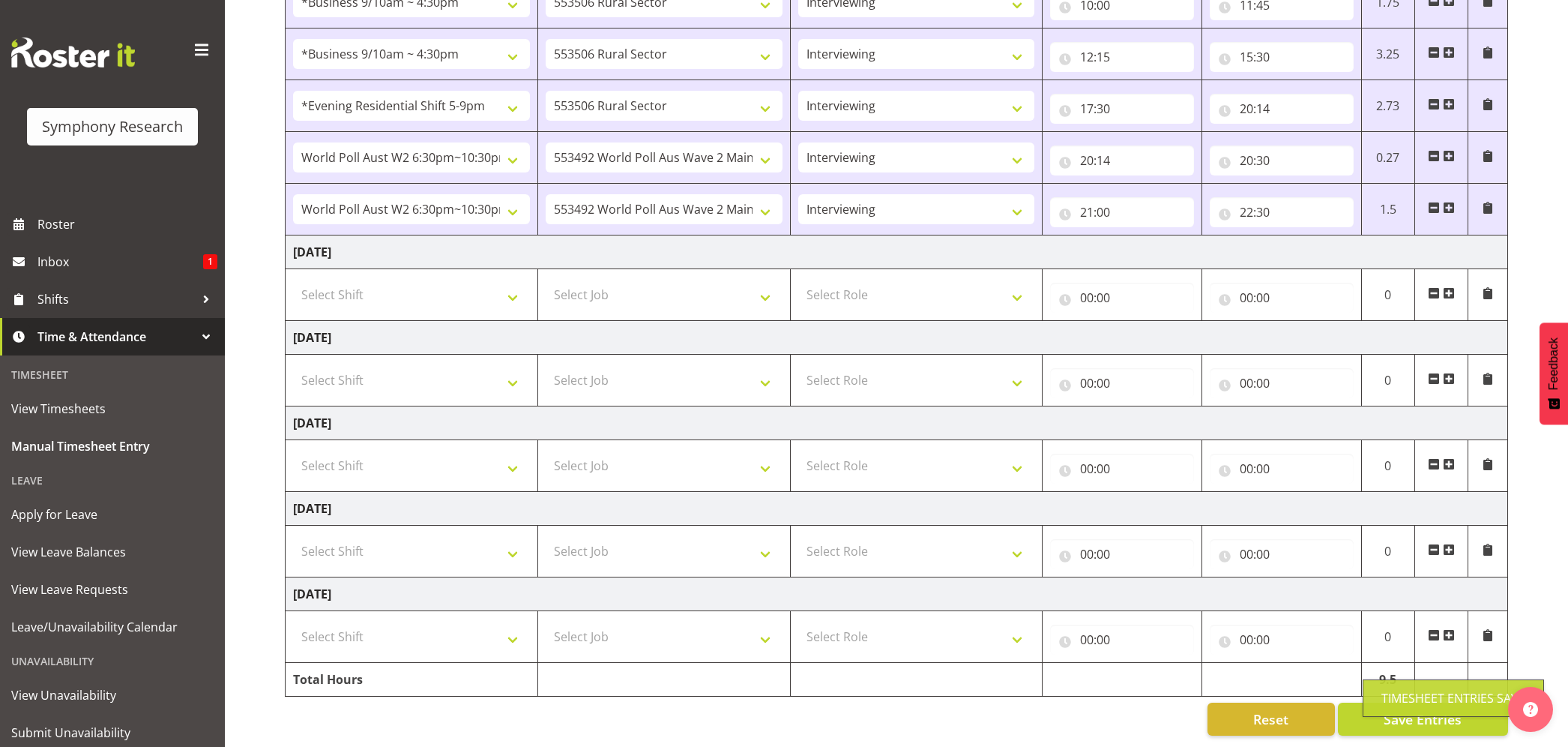
click at [1395, 704] on div "Timesheet Entries Save" at bounding box center [1453, 698] width 144 height 18
